Goal: Task Accomplishment & Management: Complete application form

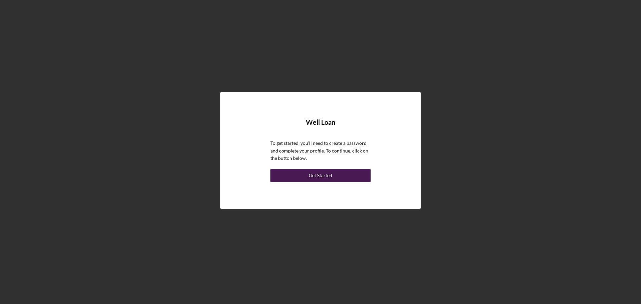
click at [332, 174] on button "Get Started" at bounding box center [320, 175] width 100 height 13
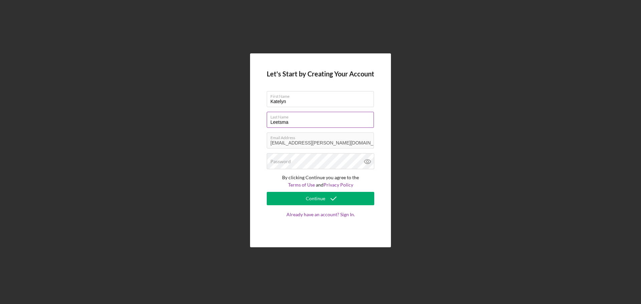
click at [279, 123] on input "Leetsma" at bounding box center [320, 120] width 107 height 16
type input "[PERSON_NAME]"
click at [317, 158] on div "Password Icon/icon-validation-no At least 12 characters Icon/icon-validation-no…" at bounding box center [320, 161] width 107 height 17
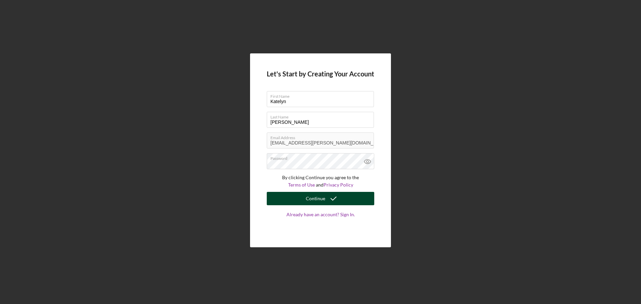
click at [288, 201] on button "Continue" at bounding box center [320, 198] width 107 height 13
